Goal: Communication & Community: Participate in discussion

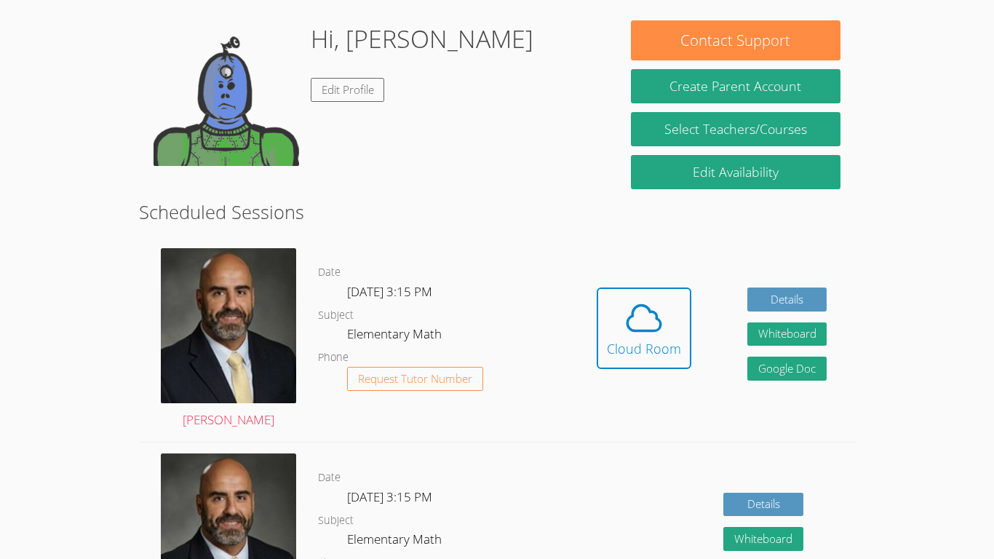
scroll to position [218, 0]
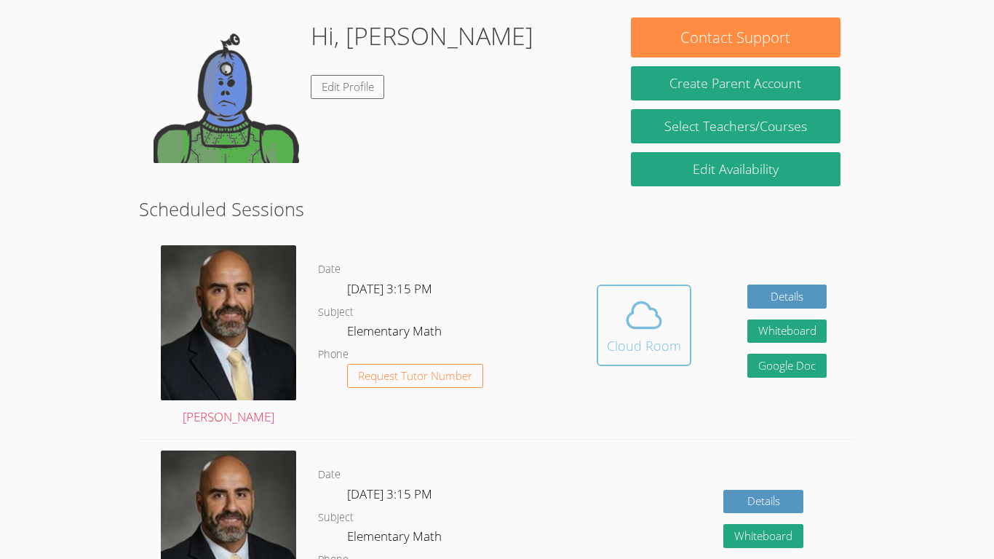
click at [662, 344] on div "Cloud Room" at bounding box center [644, 345] width 74 height 20
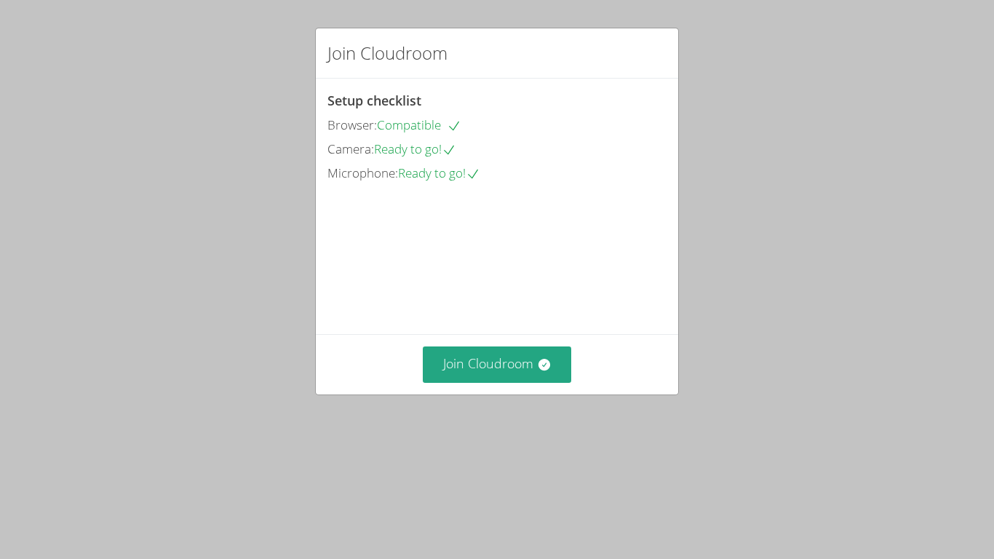
click at [520, 305] on video at bounding box center [436, 250] width 218 height 109
click at [527, 382] on button "Join Cloudroom" at bounding box center [497, 364] width 149 height 36
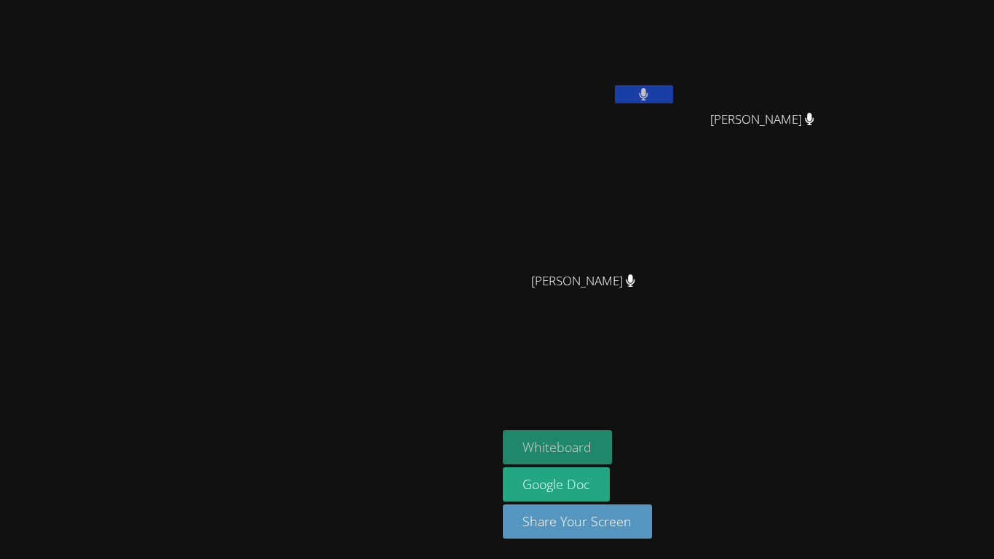
click at [613, 438] on button "Whiteboard" at bounding box center [558, 447] width 110 height 34
click at [673, 88] on button at bounding box center [644, 94] width 58 height 18
click at [673, 90] on button at bounding box center [644, 94] width 58 height 18
click at [651, 88] on icon at bounding box center [643, 94] width 15 height 12
click at [673, 99] on button at bounding box center [644, 94] width 58 height 18
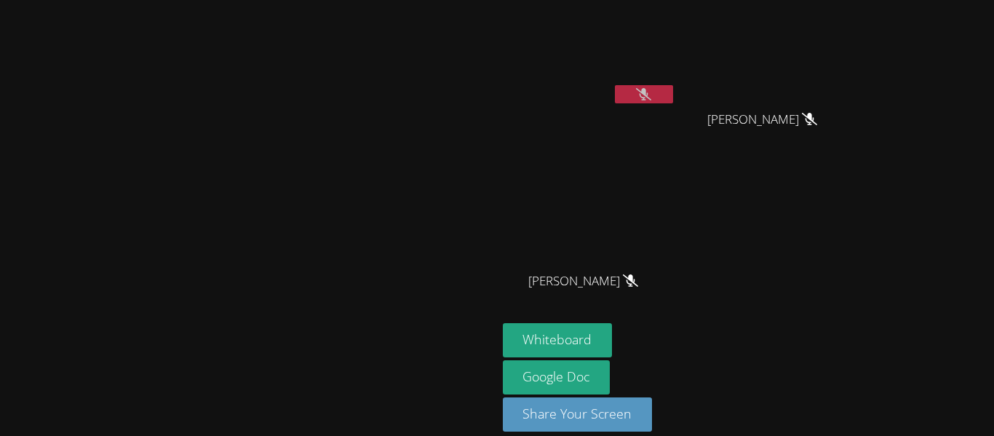
click at [673, 89] on button at bounding box center [644, 94] width 58 height 18
click at [673, 88] on button at bounding box center [644, 94] width 58 height 18
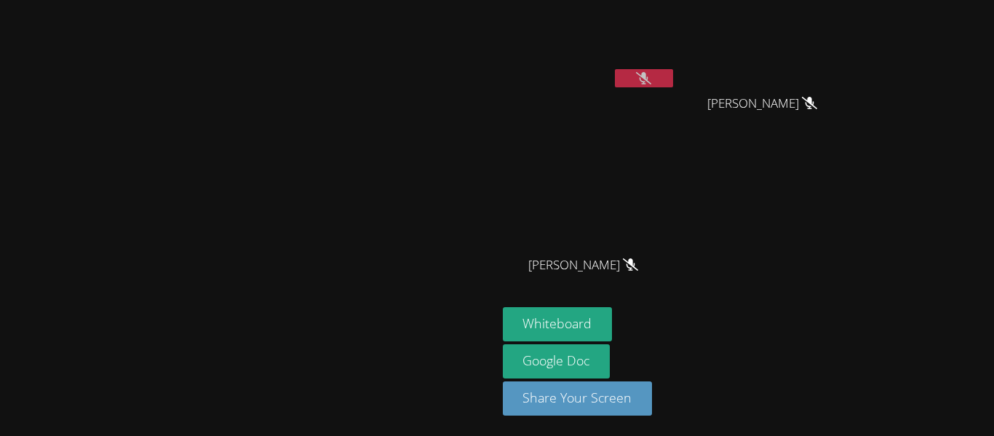
click at [673, 73] on button at bounding box center [644, 78] width 58 height 18
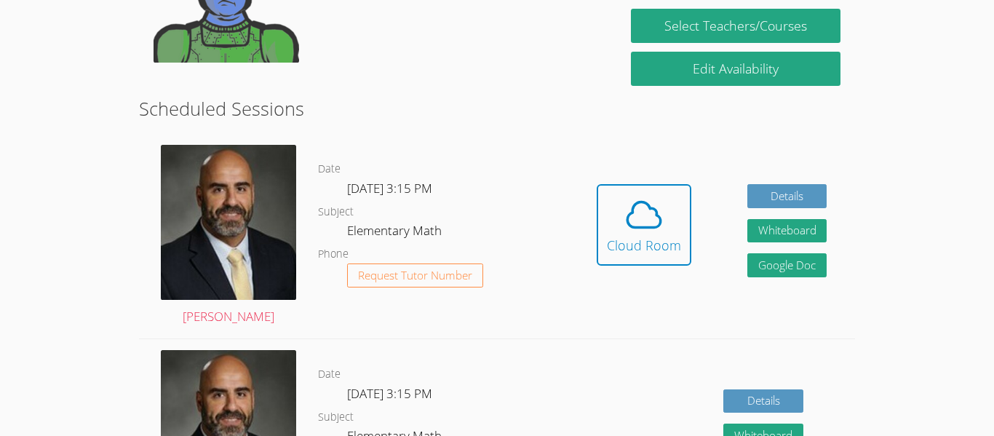
scroll to position [320, 0]
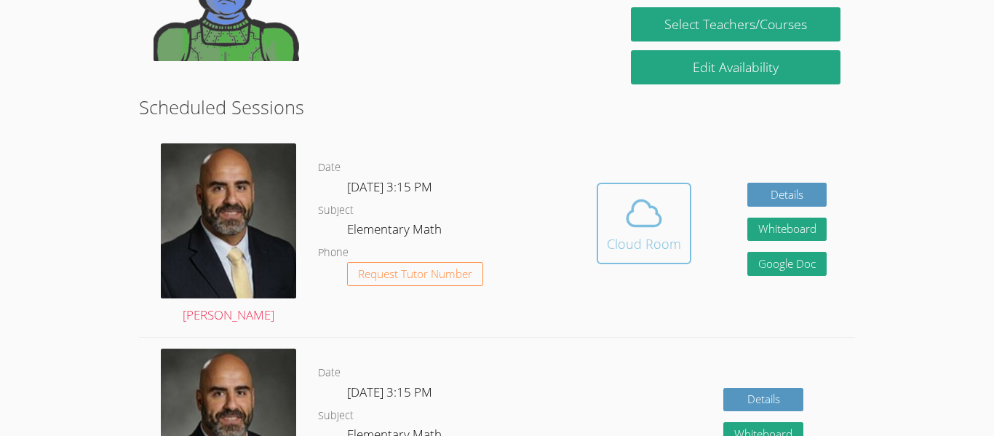
click at [636, 250] on div "Cloud Room" at bounding box center [644, 244] width 74 height 20
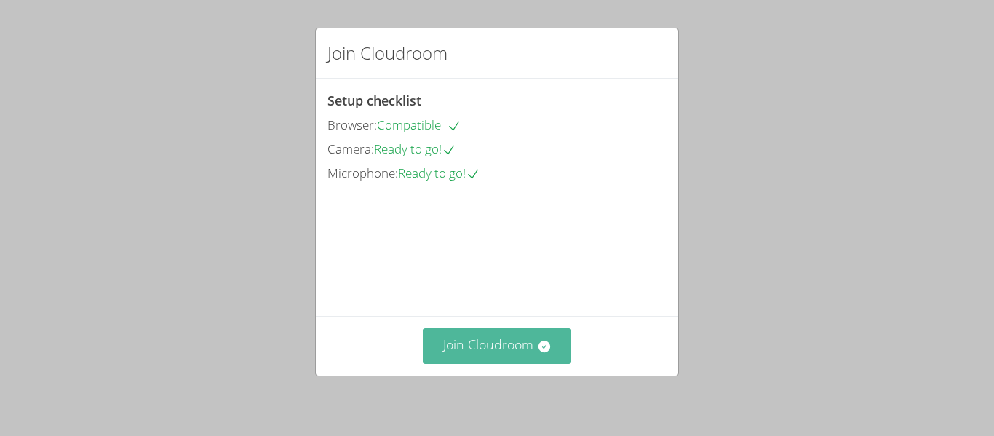
click at [499, 334] on button "Join Cloudroom" at bounding box center [497, 346] width 149 height 36
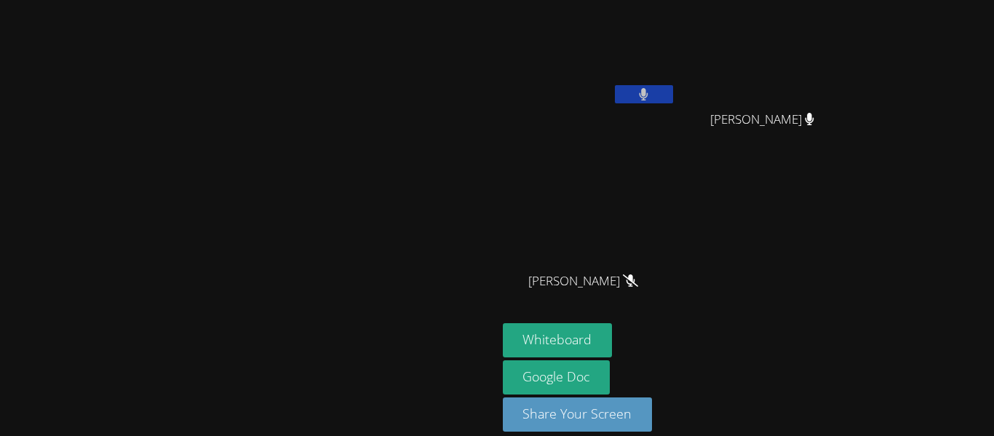
click at [673, 87] on button at bounding box center [644, 94] width 58 height 18
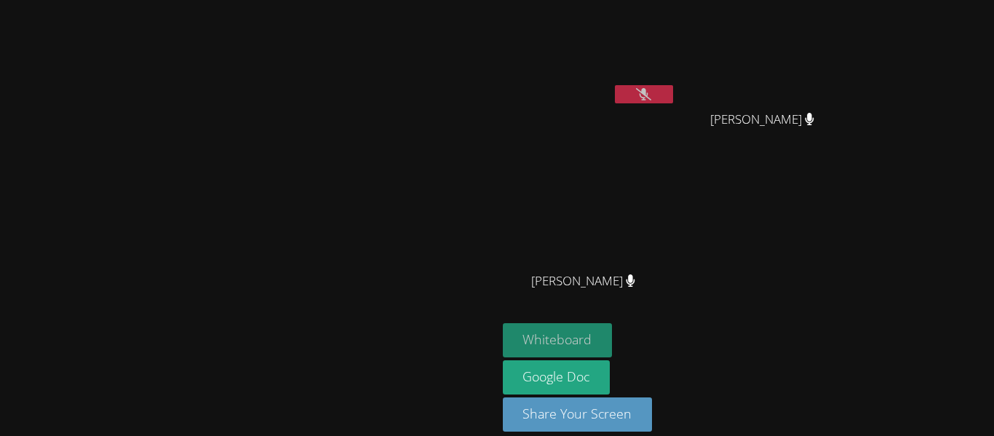
click at [613, 341] on button "Whiteboard" at bounding box center [558, 340] width 110 height 34
click at [651, 96] on icon at bounding box center [643, 94] width 15 height 12
click at [673, 90] on button at bounding box center [644, 94] width 58 height 18
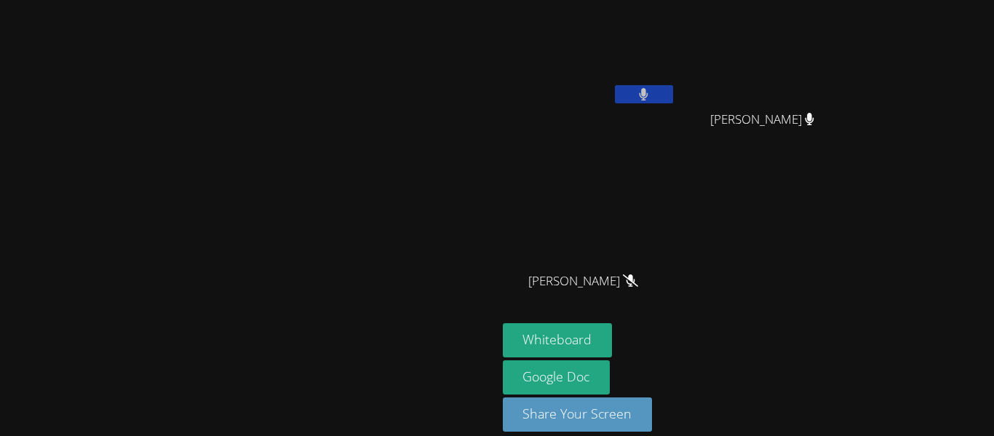
click at [673, 90] on button at bounding box center [644, 94] width 58 height 18
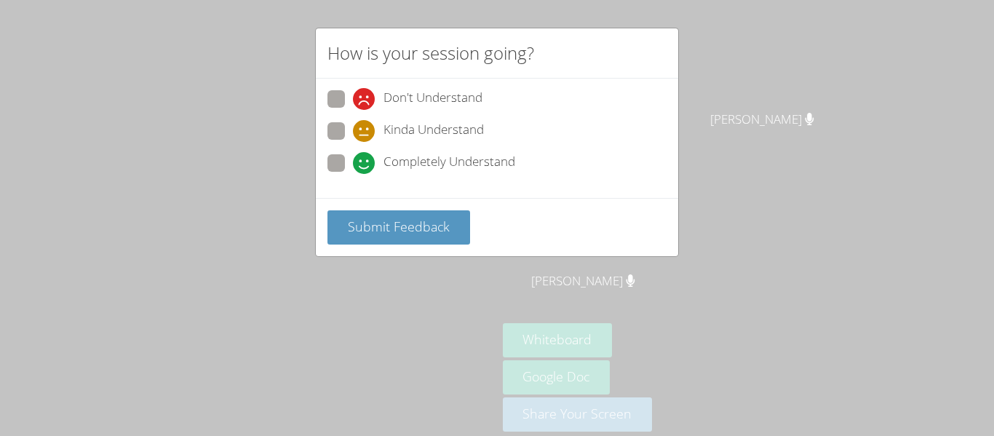
click at [353, 174] on span at bounding box center [353, 174] width 0 height 0
click at [353, 161] on input "Completely Understand" at bounding box center [359, 160] width 12 height 12
radio input "true"
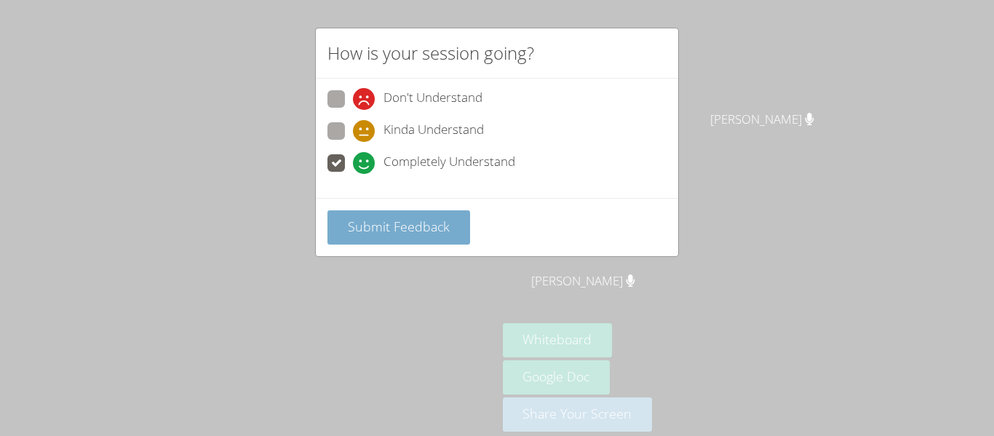
click at [378, 218] on span "Submit Feedback" at bounding box center [399, 226] width 102 height 17
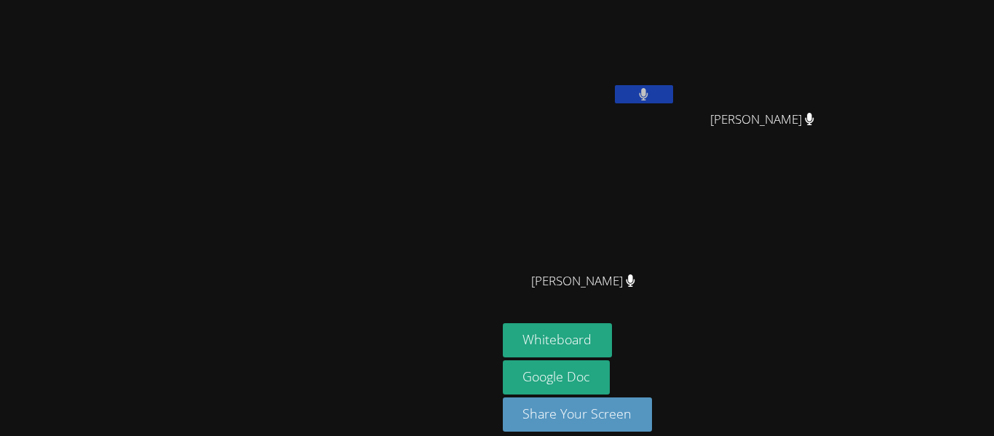
click at [673, 87] on button at bounding box center [644, 94] width 58 height 18
click at [673, 95] on button at bounding box center [644, 94] width 58 height 18
click at [673, 90] on button at bounding box center [644, 94] width 58 height 18
click at [651, 95] on icon at bounding box center [643, 94] width 15 height 12
click at [648, 90] on icon at bounding box center [644, 94] width 9 height 12
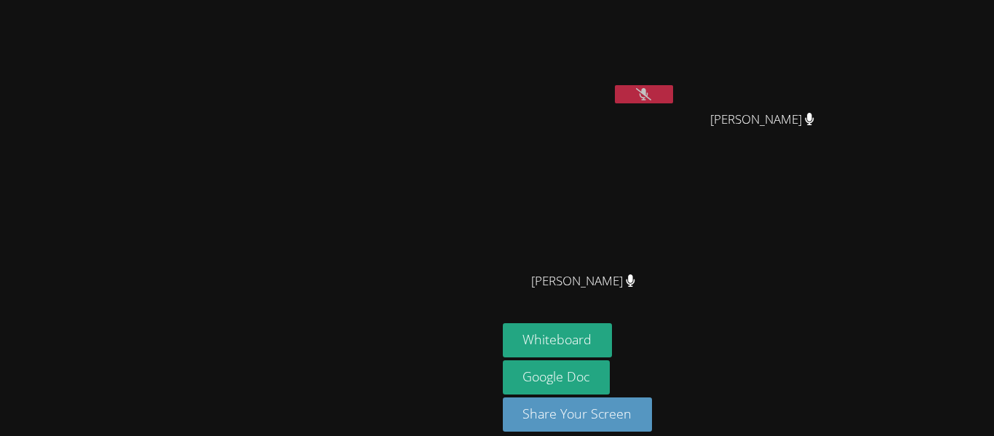
click at [651, 90] on icon at bounding box center [643, 94] width 15 height 12
